Goal: Information Seeking & Learning: Learn about a topic

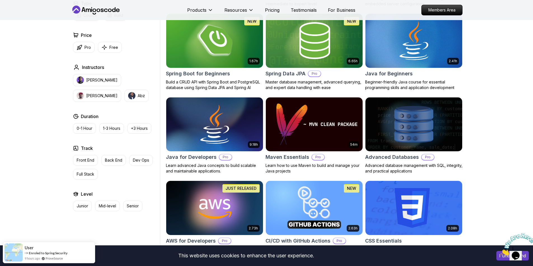
scroll to position [140, 0]
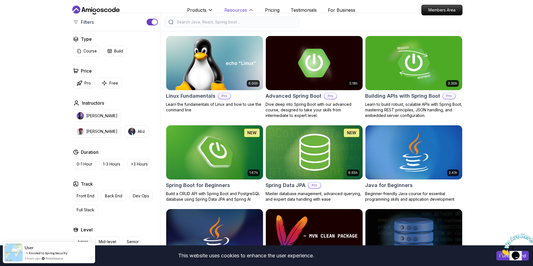
click at [234, 11] on p "Resources" at bounding box center [235, 10] width 23 height 7
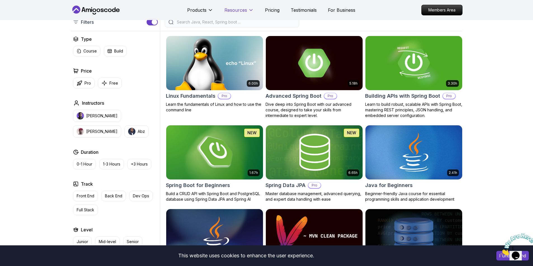
click at [234, 11] on p "Resources" at bounding box center [235, 10] width 23 height 7
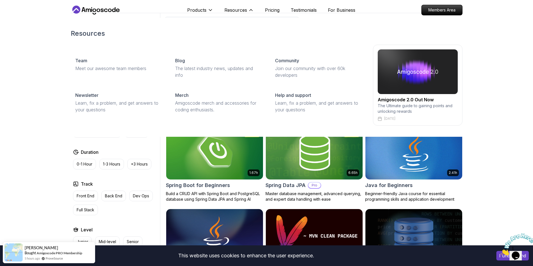
click at [21, 104] on div "Resources Team Meet our awesome team members Blog The latest industry news, upd…" at bounding box center [266, 77] width 533 height 119
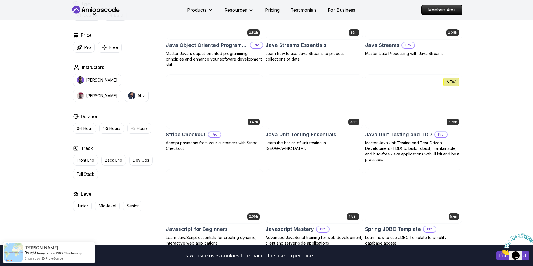
scroll to position [1632, 0]
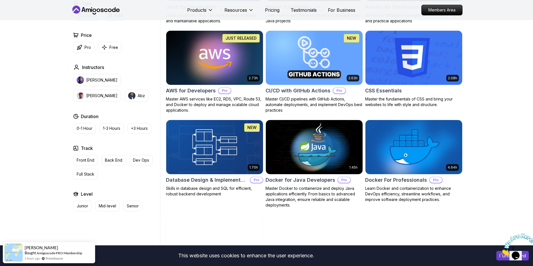
scroll to position [0, 0]
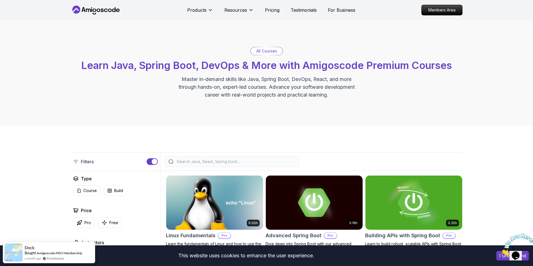
click at [260, 159] on input "search" at bounding box center [236, 162] width 120 height 6
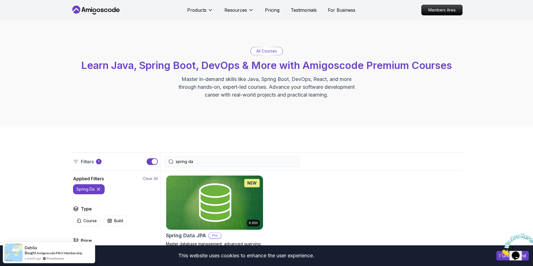
type input "spring da"
click at [244, 188] on img at bounding box center [215, 202] width 102 height 57
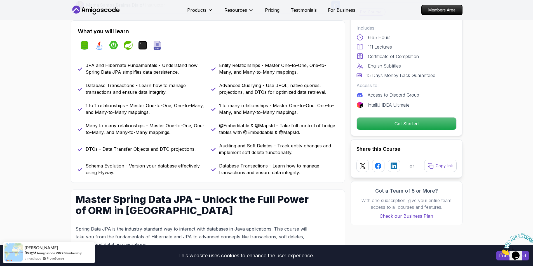
scroll to position [280, 0]
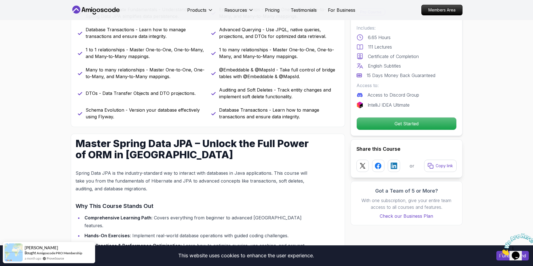
click at [281, 174] on p "Spring Data JPA is the industry-standard way to interact with databases in Java…" at bounding box center [195, 180] width 238 height 23
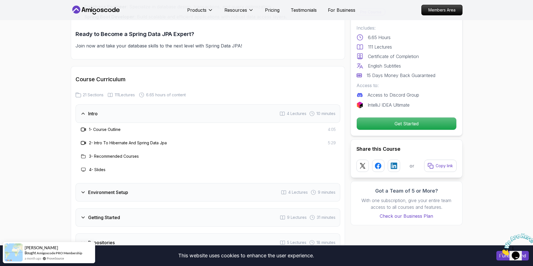
scroll to position [643, 0]
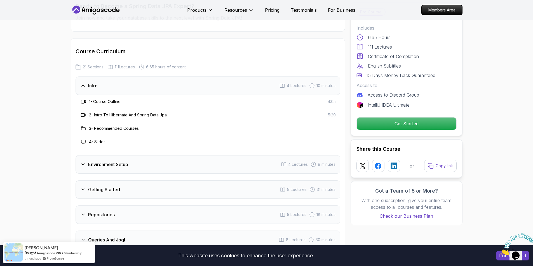
click at [82, 187] on icon at bounding box center [83, 190] width 6 height 6
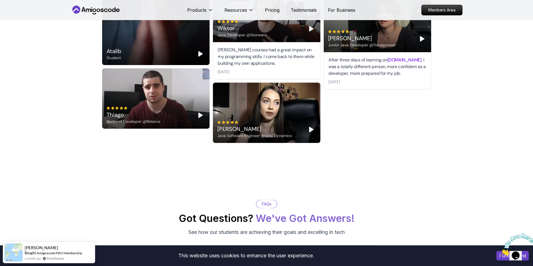
scroll to position [2121, 0]
